Goal: Transaction & Acquisition: Subscribe to service/newsletter

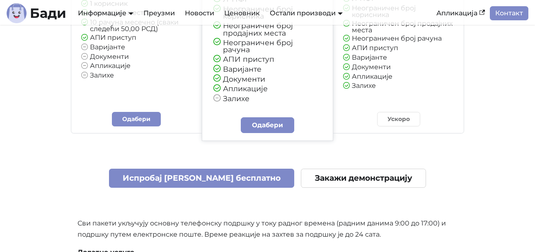
scroll to position [2031, 0]
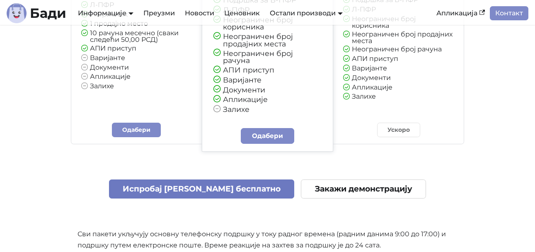
click at [209, 179] on link "Испробај Бади бесплатно" at bounding box center [202, 188] width 186 height 19
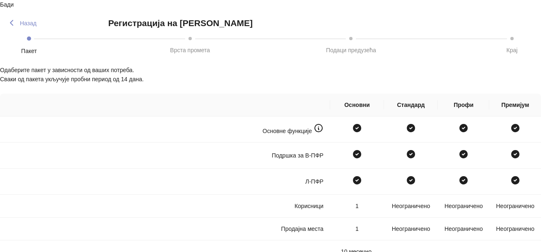
scroll to position [247, 0]
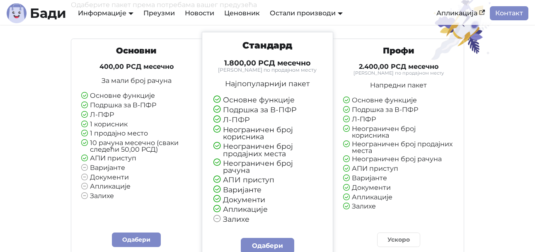
scroll to position [1907, 0]
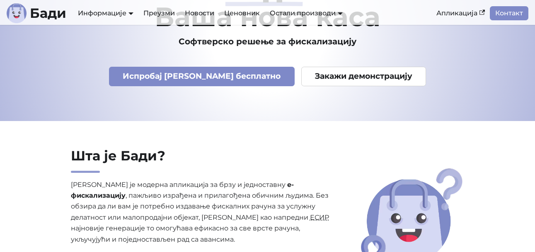
scroll to position [83, 0]
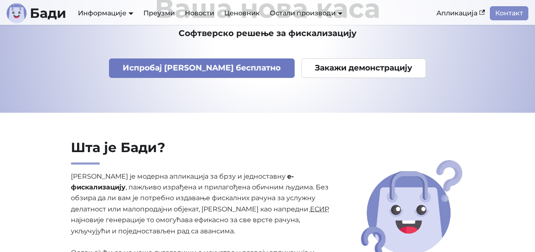
click at [231, 73] on link "Испробај Бади бесплатно" at bounding box center [202, 67] width 186 height 19
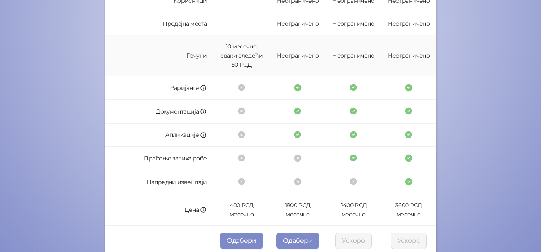
scroll to position [289, 0]
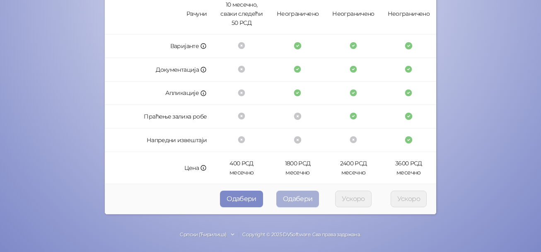
click at [294, 198] on button "Одабери" at bounding box center [297, 199] width 43 height 17
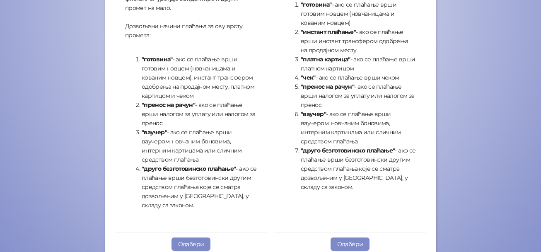
scroll to position [330, 0]
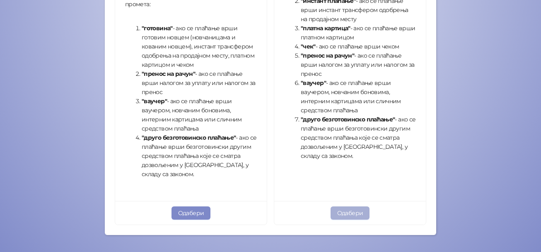
click at [338, 212] on button "Одабери" at bounding box center [350, 212] width 39 height 13
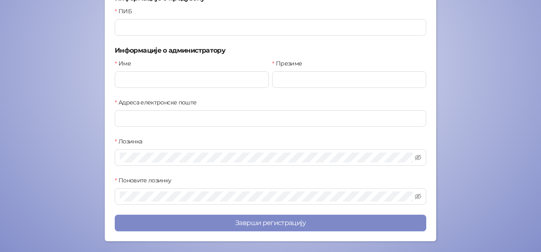
scroll to position [176, 0]
